Goal: Transaction & Acquisition: Purchase product/service

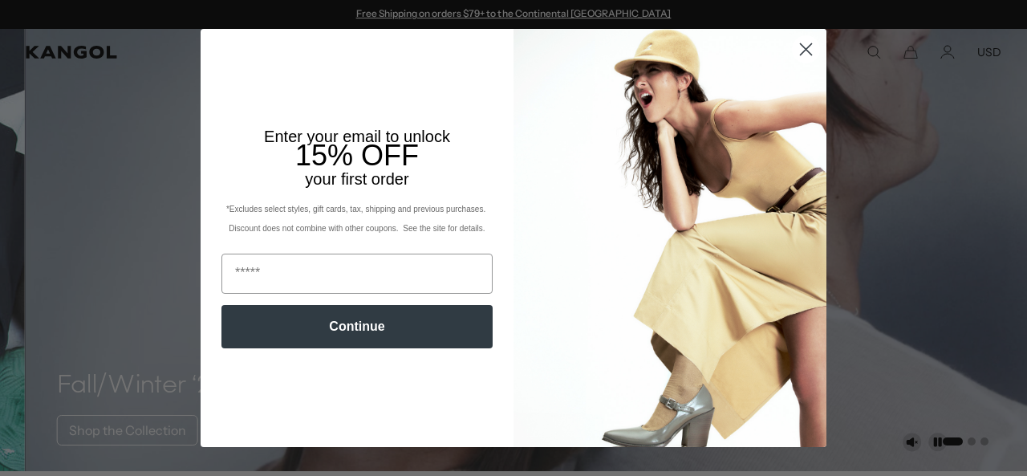
scroll to position [0, 247]
click at [793, 51] on circle "Close dialog" at bounding box center [805, 49] width 26 height 26
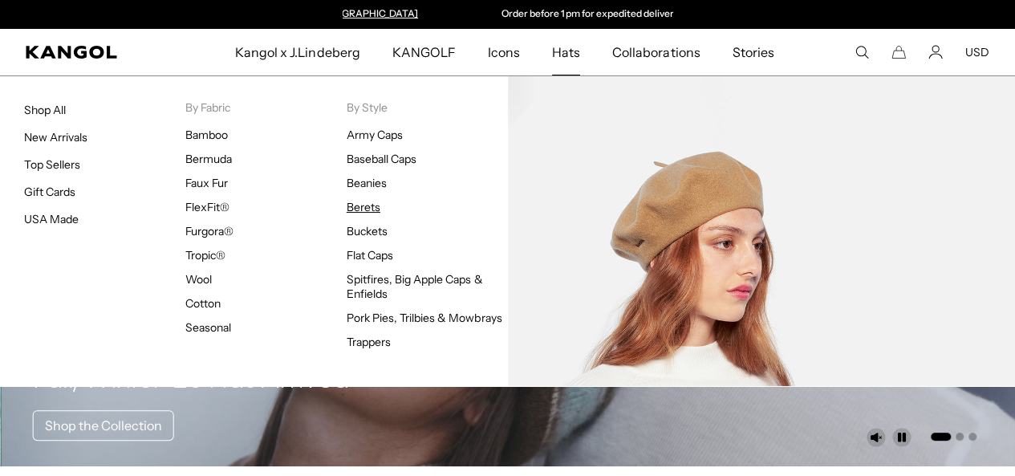
click at [355, 200] on link "Berets" at bounding box center [363, 207] width 34 height 14
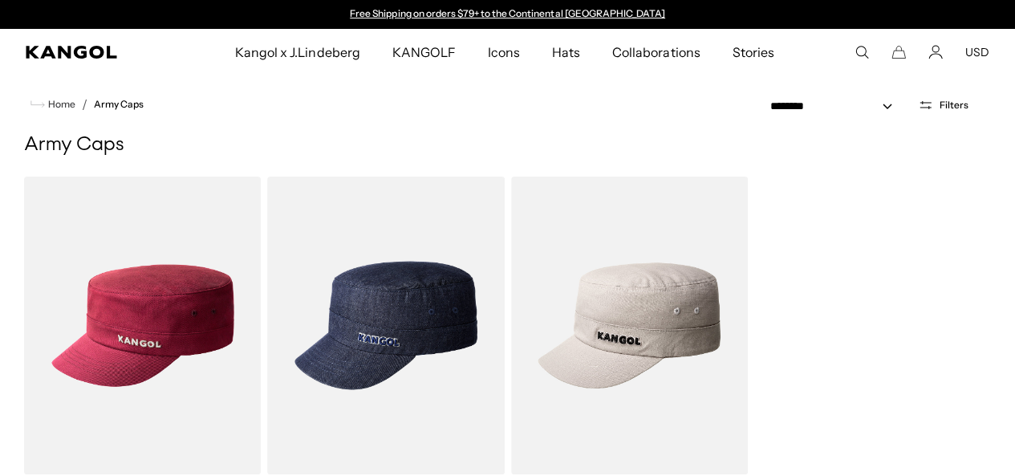
drag, startPoint x: 0, startPoint y: 0, endPoint x: 566, endPoint y: 52, distance: 568.7
click at [566, 52] on span "Hats" at bounding box center [566, 52] width 28 height 47
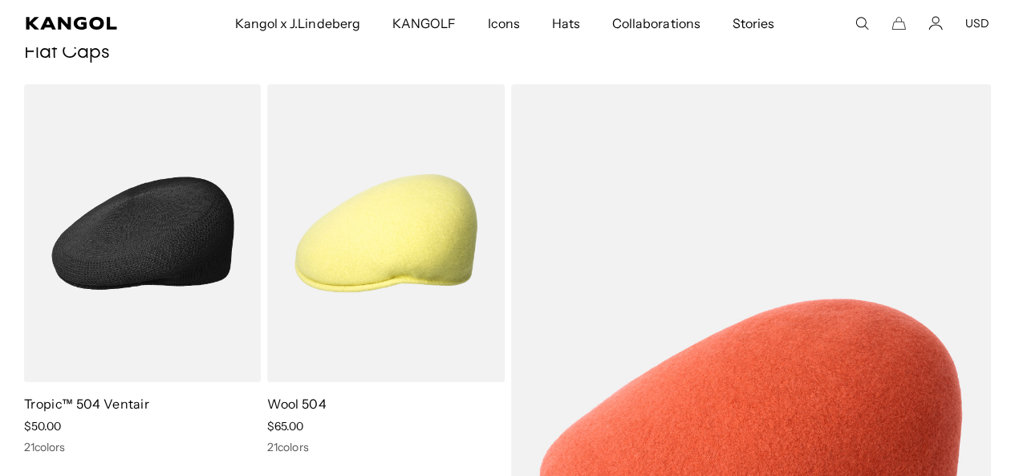
click at [188, 280] on img at bounding box center [142, 233] width 237 height 298
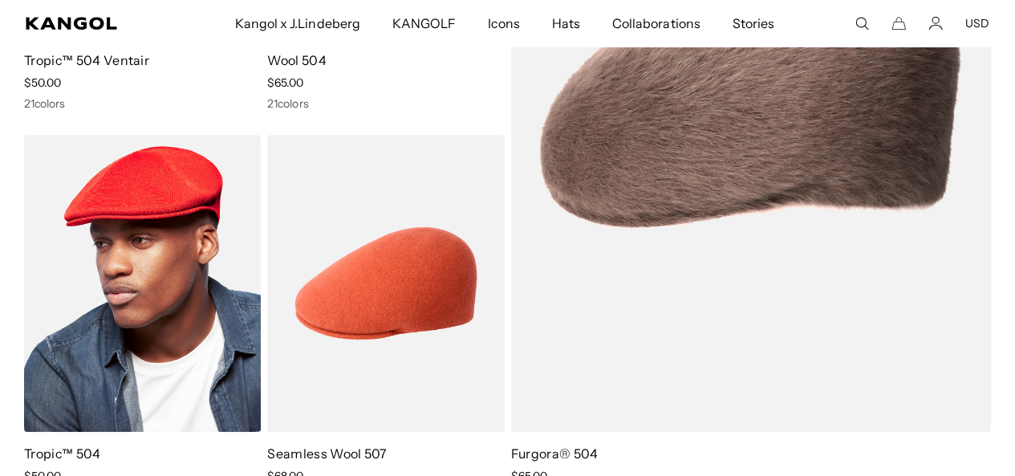
scroll to position [0, 247]
click at [75, 299] on img at bounding box center [142, 284] width 237 height 298
